Goal: Task Accomplishment & Management: Manage account settings

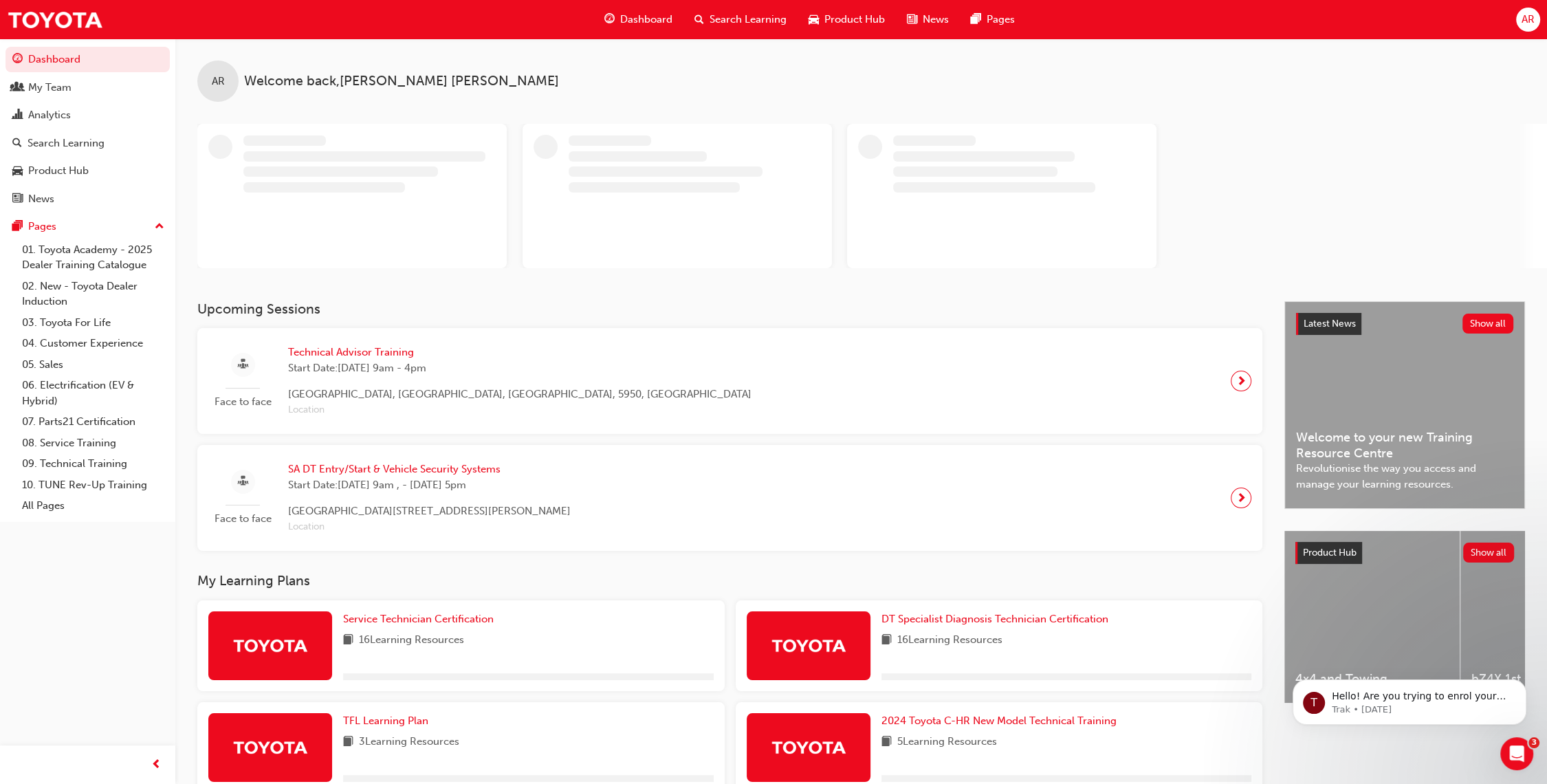
click at [1534, 13] on span "AR" at bounding box center [1528, 19] width 13 height 16
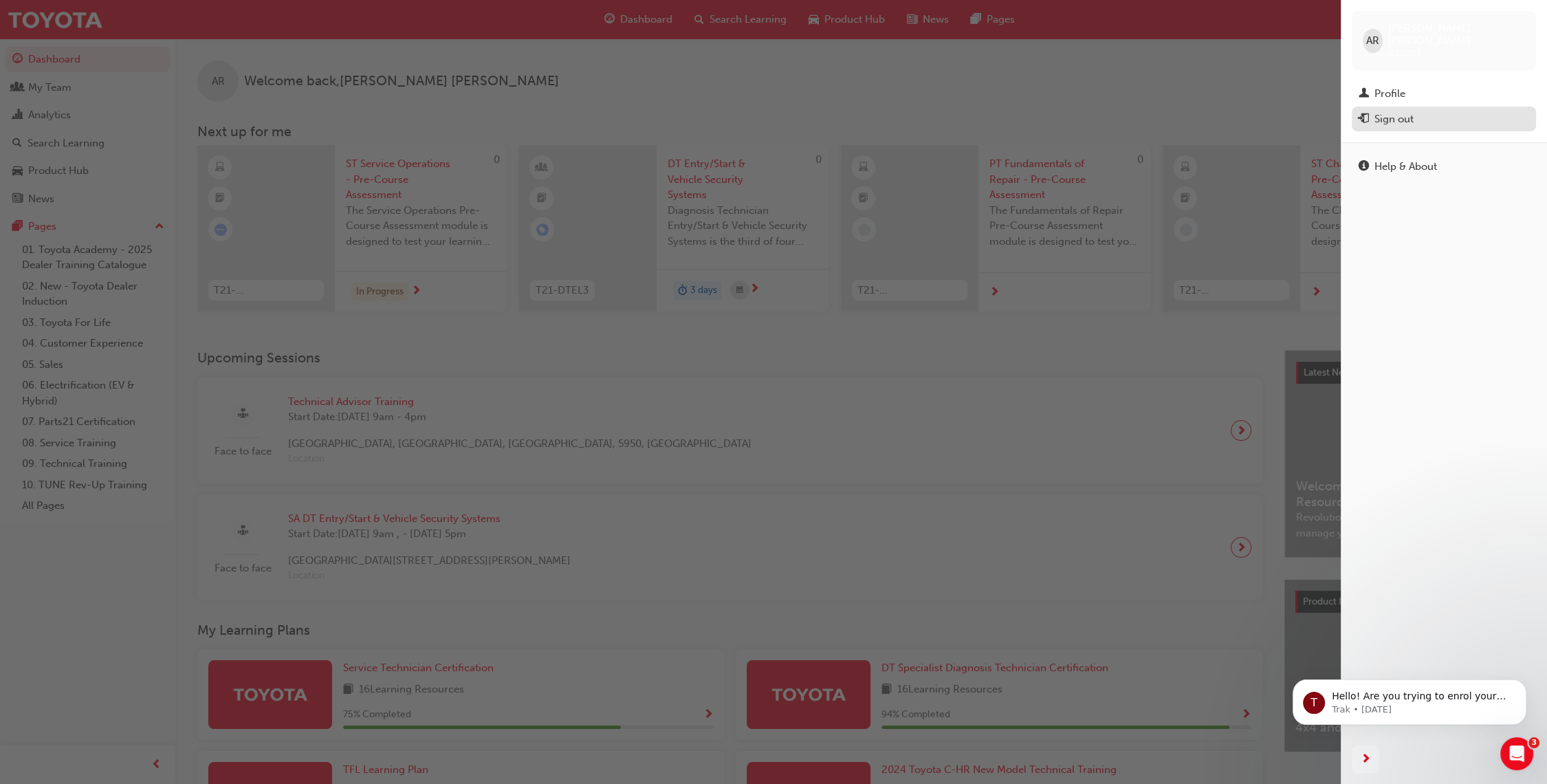
click at [1388, 111] on div "Sign out" at bounding box center [1394, 119] width 39 height 16
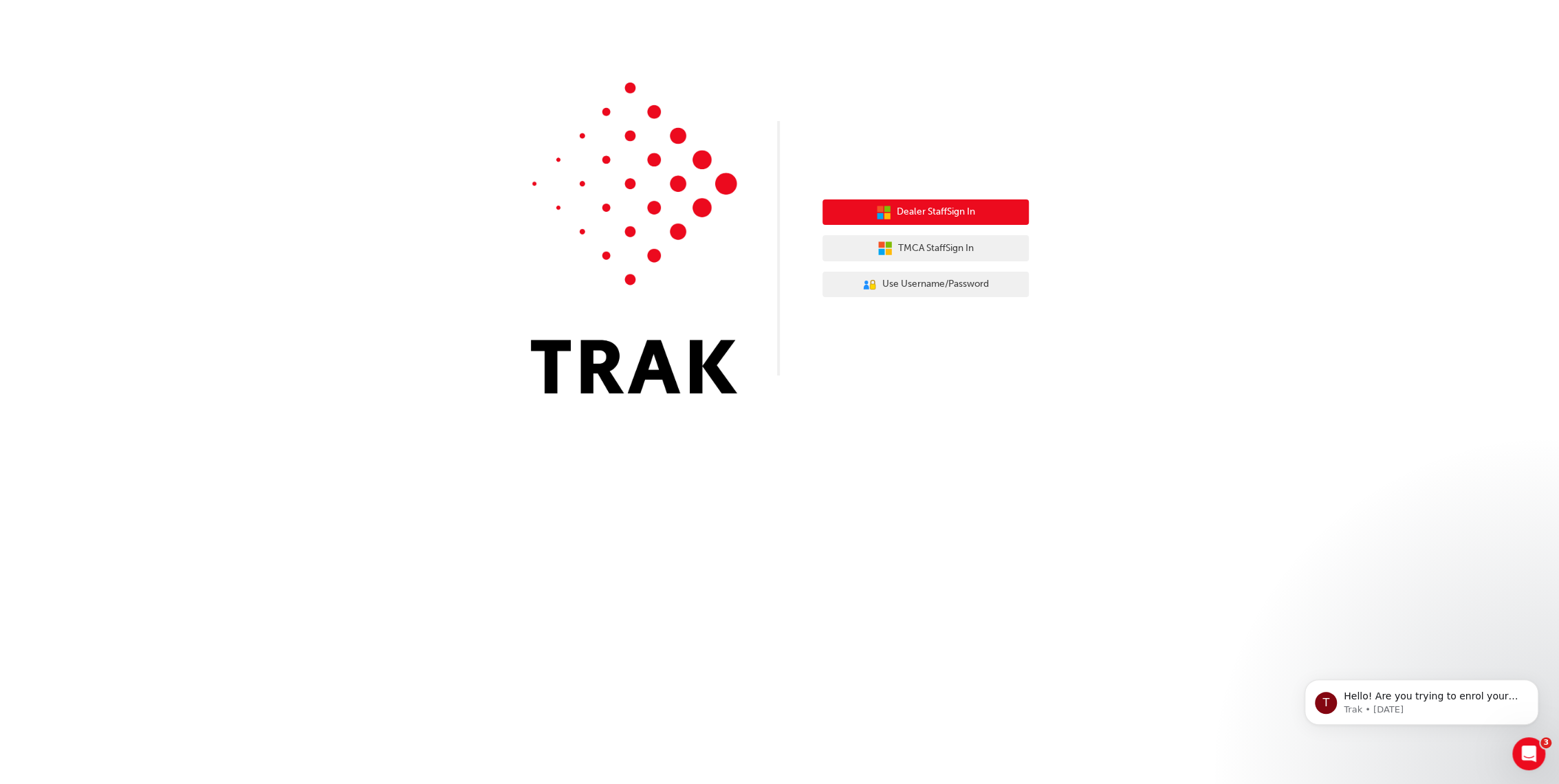
click at [989, 213] on button "Dealer Staff Sign In" at bounding box center [925, 212] width 206 height 26
